Goal: Task Accomplishment & Management: Use online tool/utility

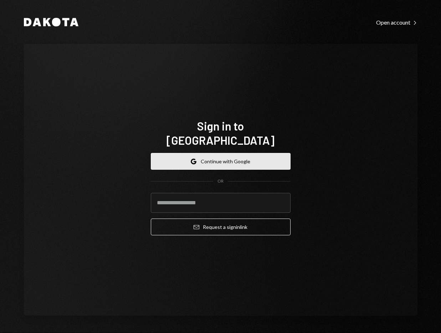
click at [244, 153] on button "Google Continue with Google" at bounding box center [221, 161] width 140 height 17
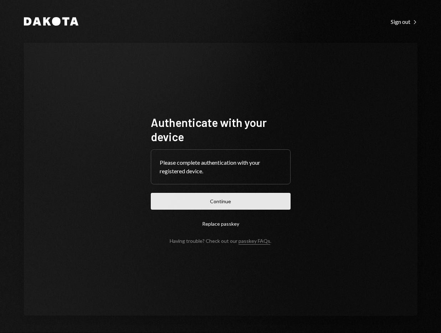
click at [281, 195] on button "Continue" at bounding box center [221, 201] width 140 height 17
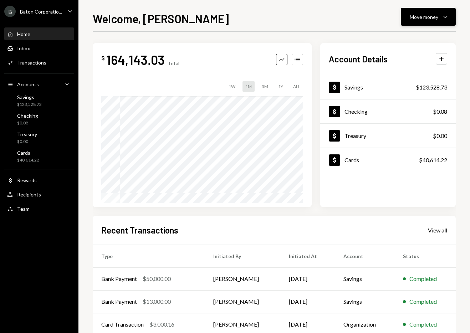
click at [435, 20] on div "Move money" at bounding box center [424, 16] width 29 height 7
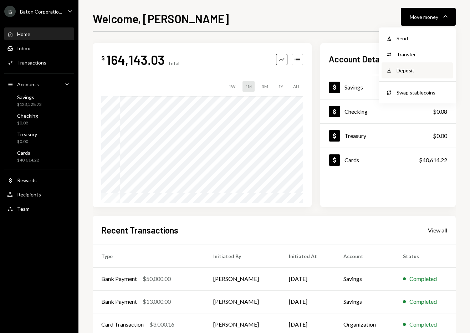
click at [412, 72] on div "Deposit" at bounding box center [423, 70] width 52 height 7
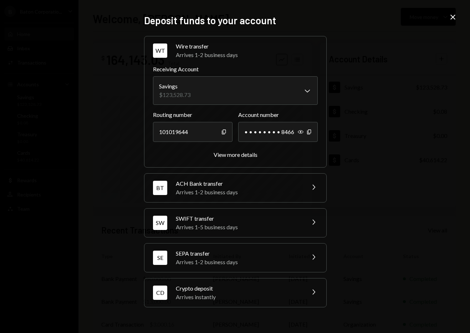
click at [213, 286] on div "Crypto deposit" at bounding box center [238, 288] width 125 height 9
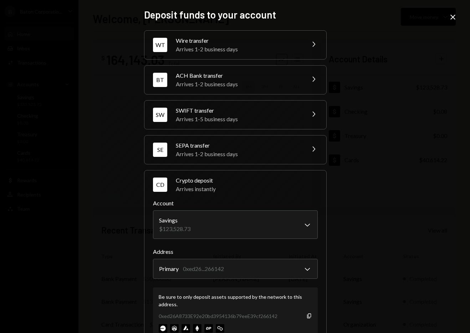
scroll to position [26, 0]
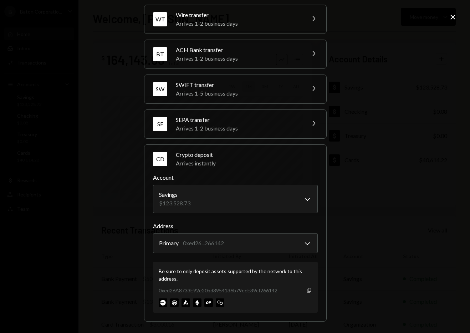
click at [306, 290] on icon "Copy" at bounding box center [309, 290] width 6 height 6
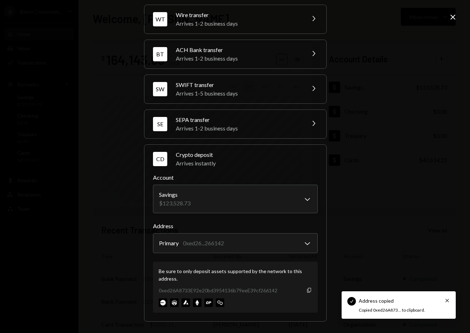
click at [306, 290] on icon "Copy" at bounding box center [309, 290] width 6 height 6
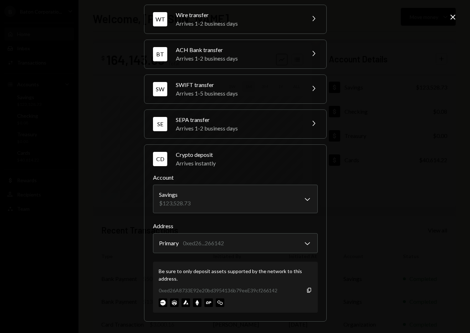
click at [441, 16] on icon at bounding box center [452, 17] width 5 height 5
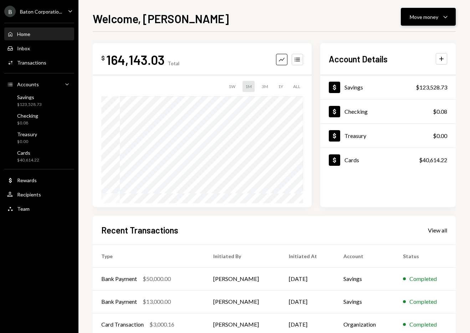
click at [436, 22] on button "Move money Caret Down" at bounding box center [428, 17] width 55 height 18
click at [440, 19] on div "Move money Caret Down" at bounding box center [428, 16] width 37 height 9
click at [438, 22] on button "Move money Caret Down" at bounding box center [428, 17] width 55 height 18
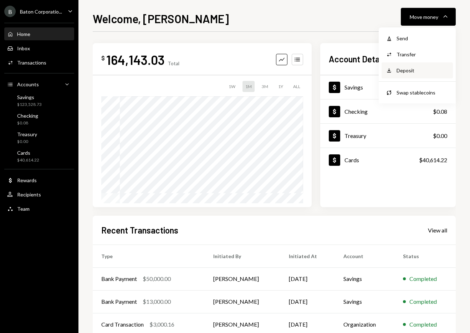
click at [402, 62] on div "Deposit Deposit" at bounding box center [417, 70] width 71 height 16
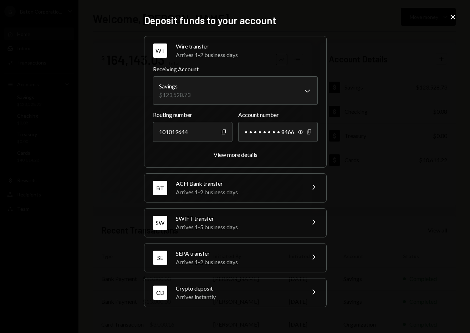
click at [215, 300] on div "Arrives instantly" at bounding box center [238, 297] width 125 height 9
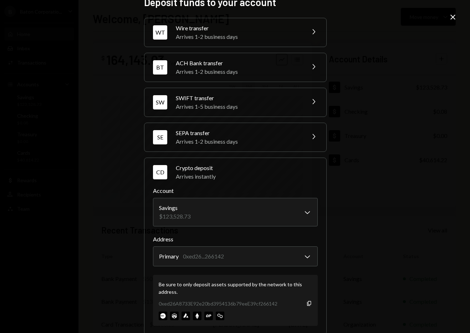
scroll to position [26, 0]
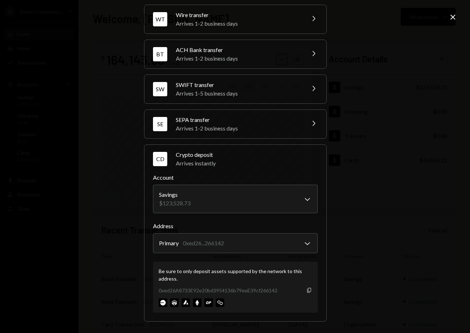
click at [307, 290] on icon "button" at bounding box center [309, 290] width 4 height 5
